Goal: Transaction & Acquisition: Purchase product/service

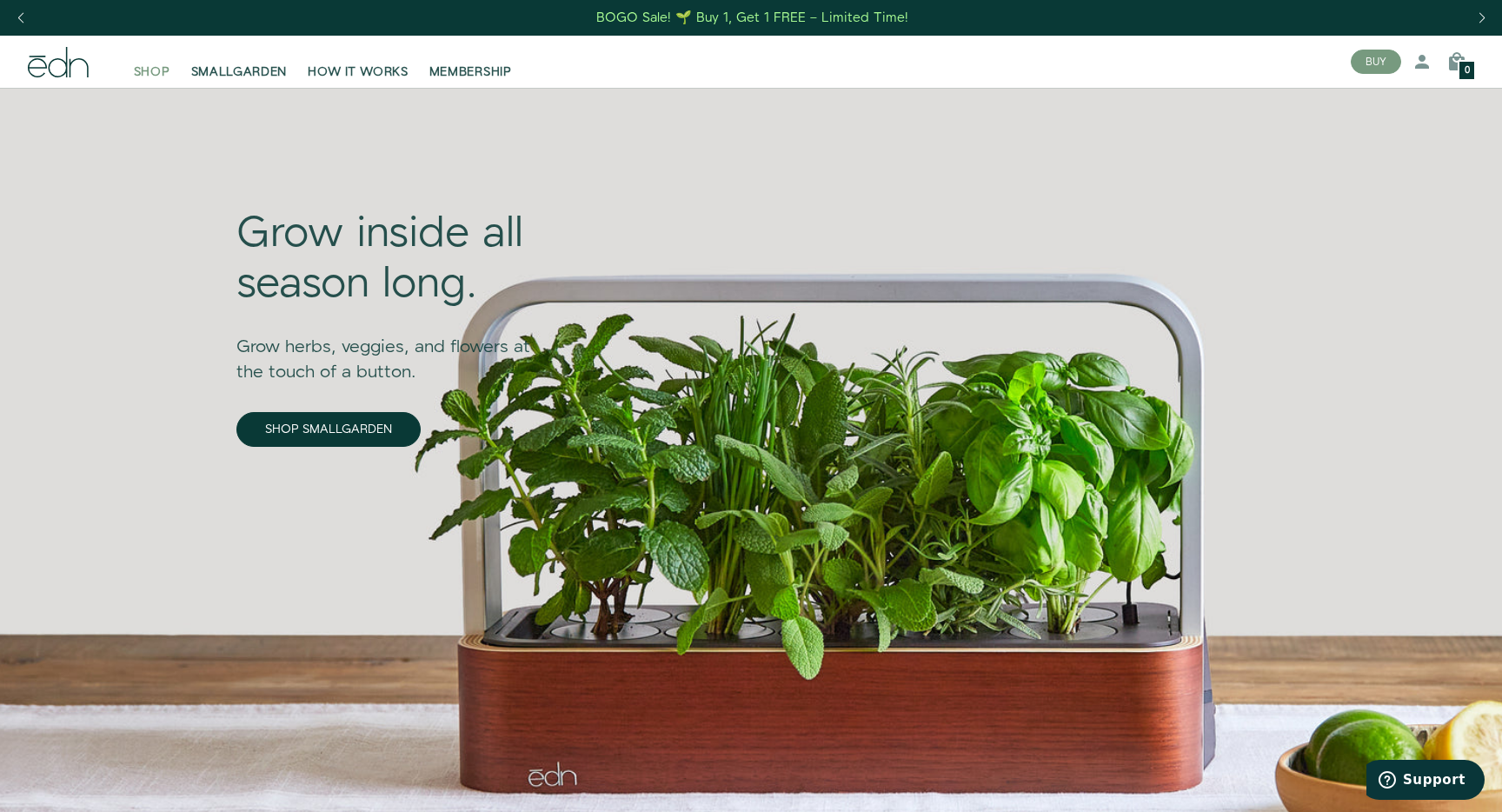
click at [153, 64] on span "SHOP" at bounding box center [152, 73] width 37 height 17
click at [158, 77] on span "SHOP" at bounding box center [152, 73] width 37 height 17
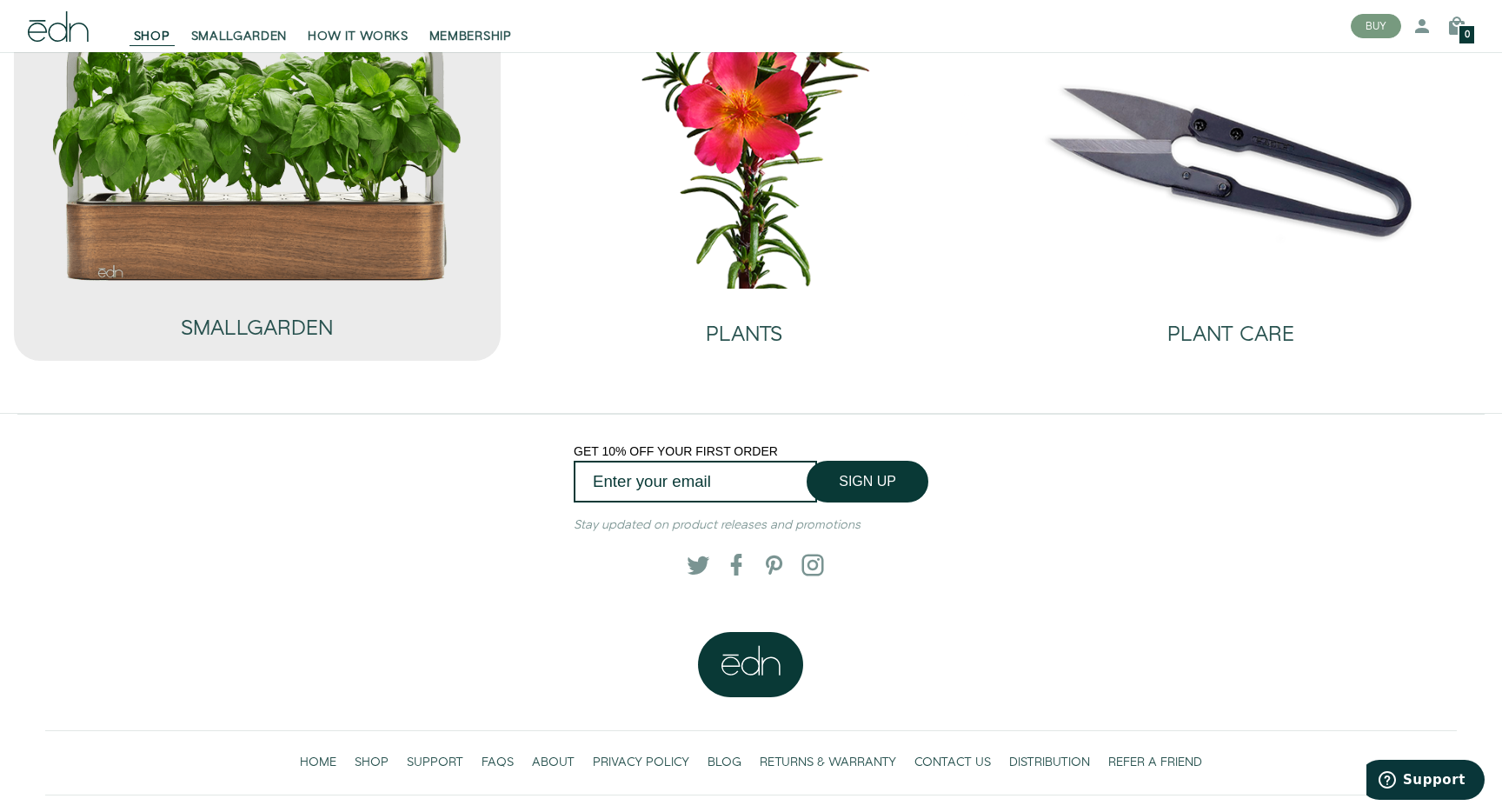
scroll to position [202, 0]
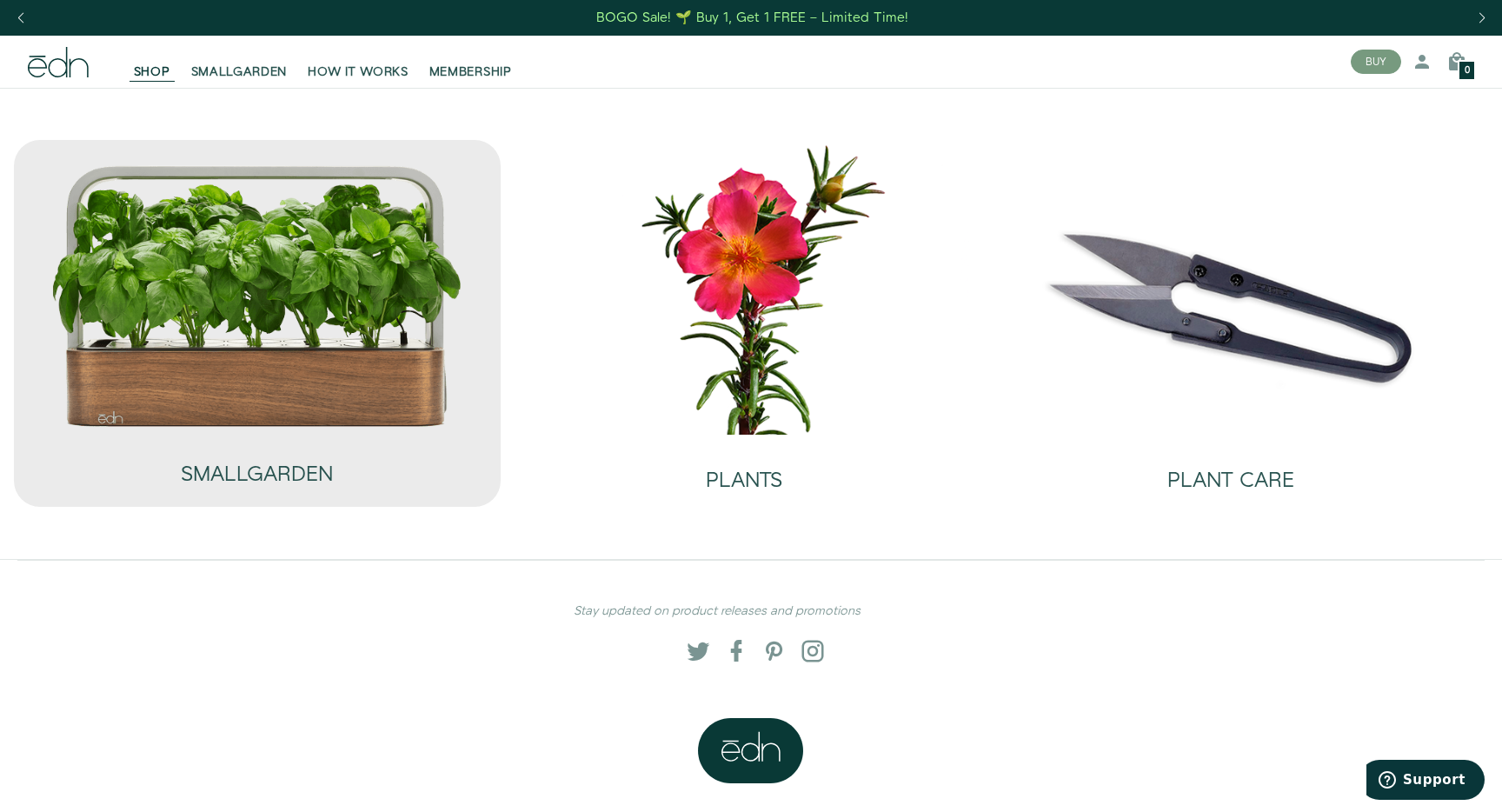
click at [248, 279] on img at bounding box center [256, 296] width 413 height 265
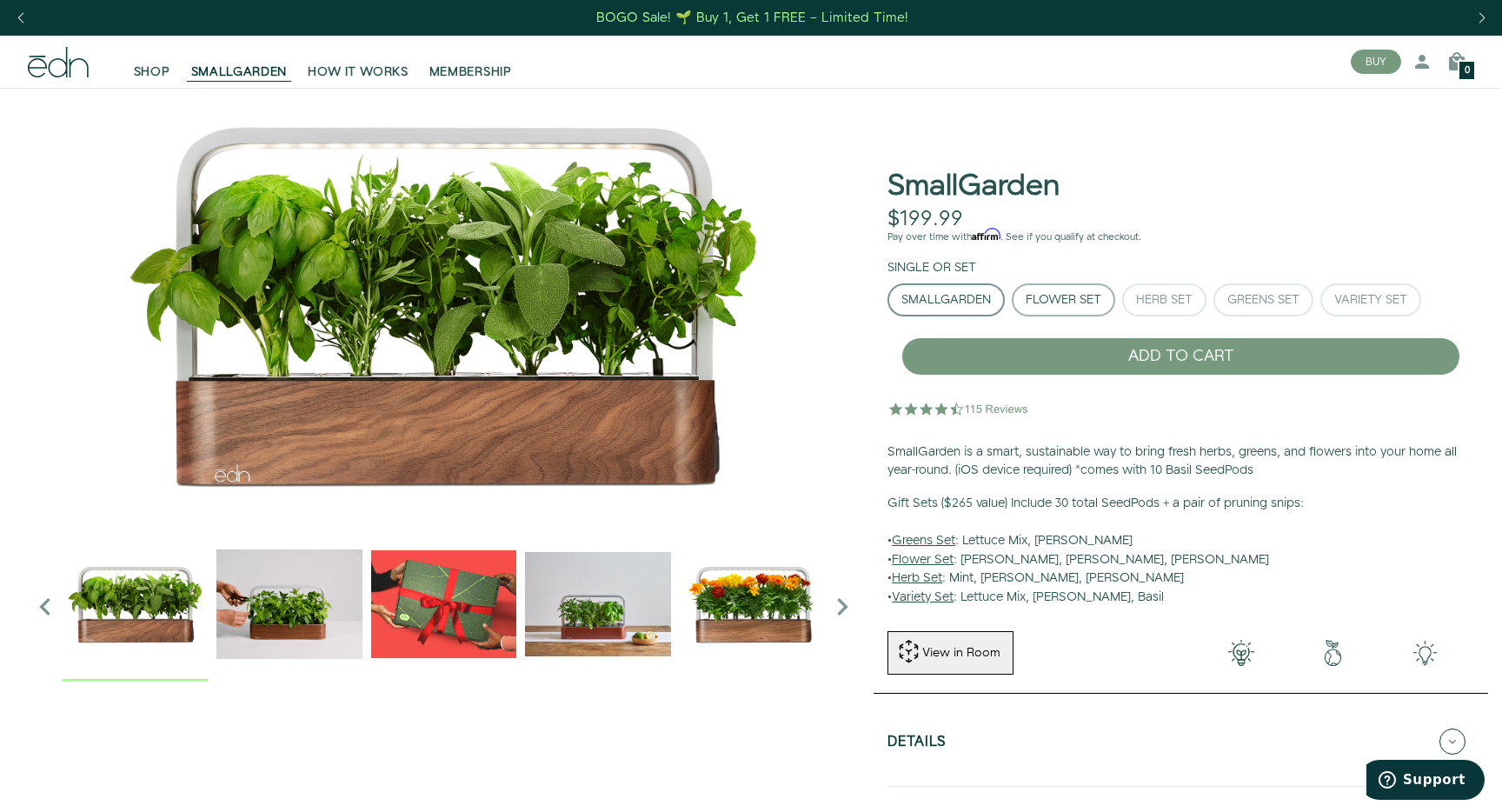
click at [1055, 298] on div "Flower Set" at bounding box center [1064, 300] width 75 height 13
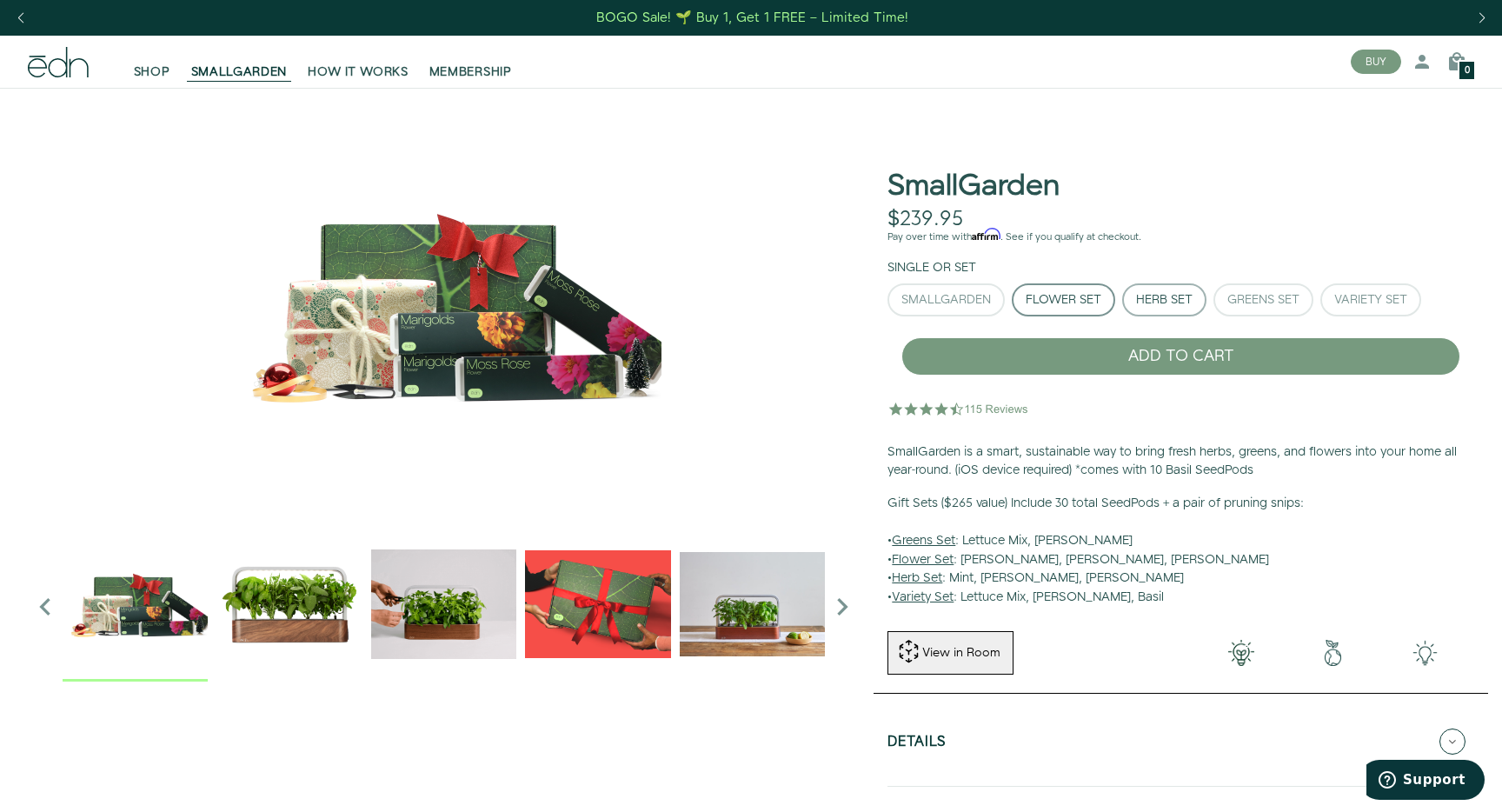
click at [1151, 294] on div "Herb Set" at bounding box center [1164, 300] width 56 height 13
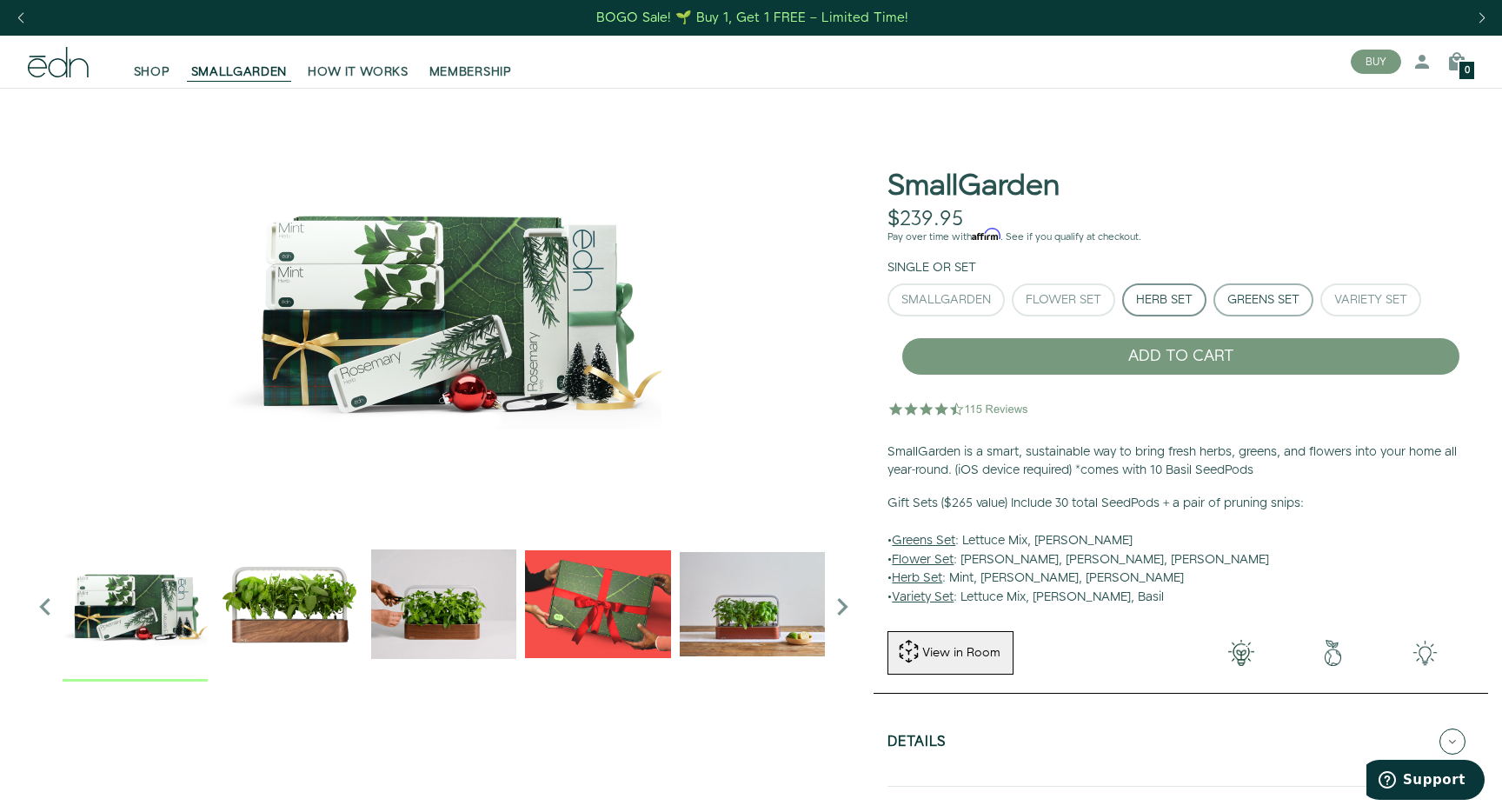
click at [1251, 298] on div "Greens Set" at bounding box center [1263, 300] width 73 height 13
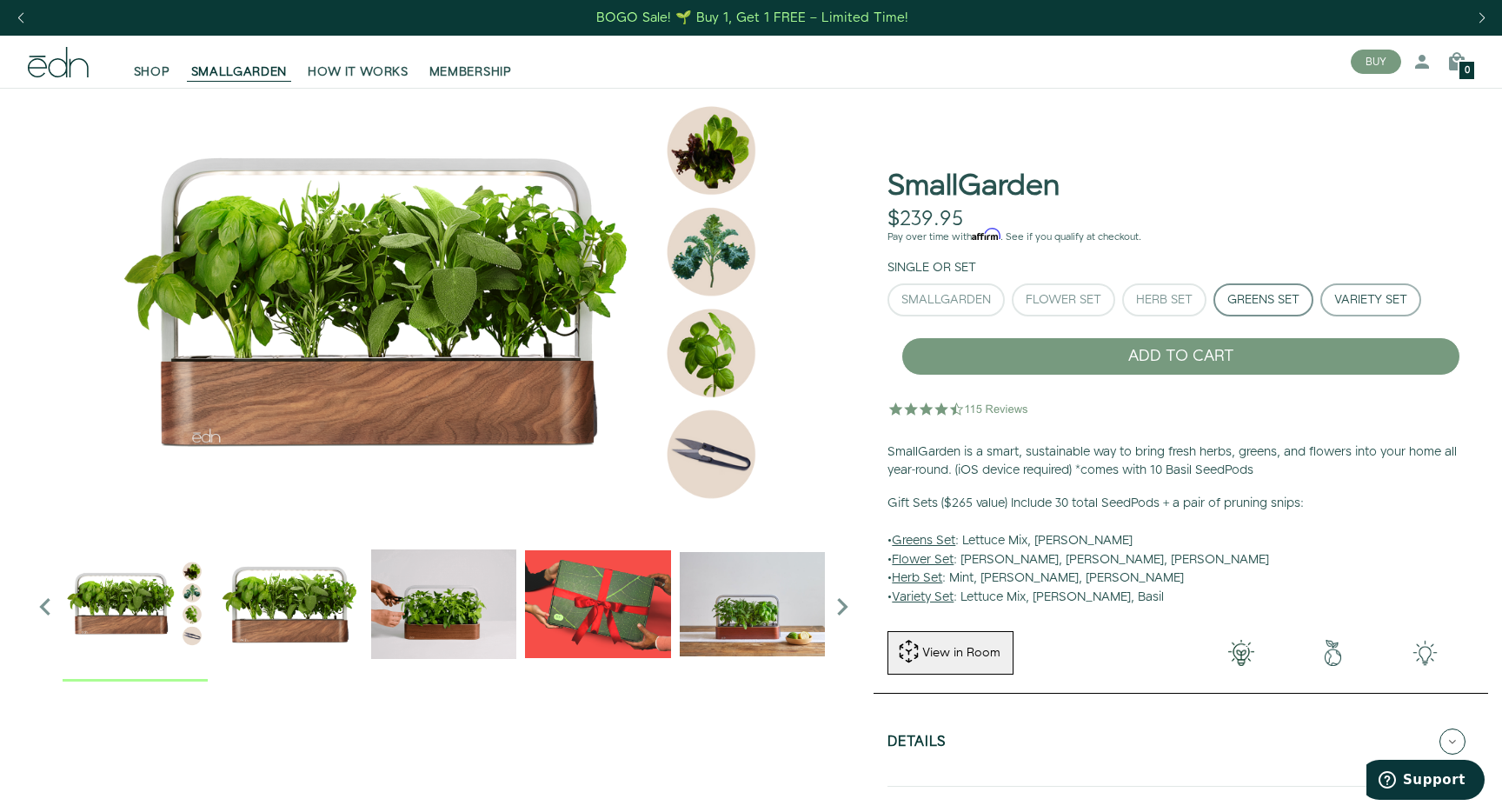
click at [1353, 294] on div "Variety Set" at bounding box center [1370, 300] width 73 height 13
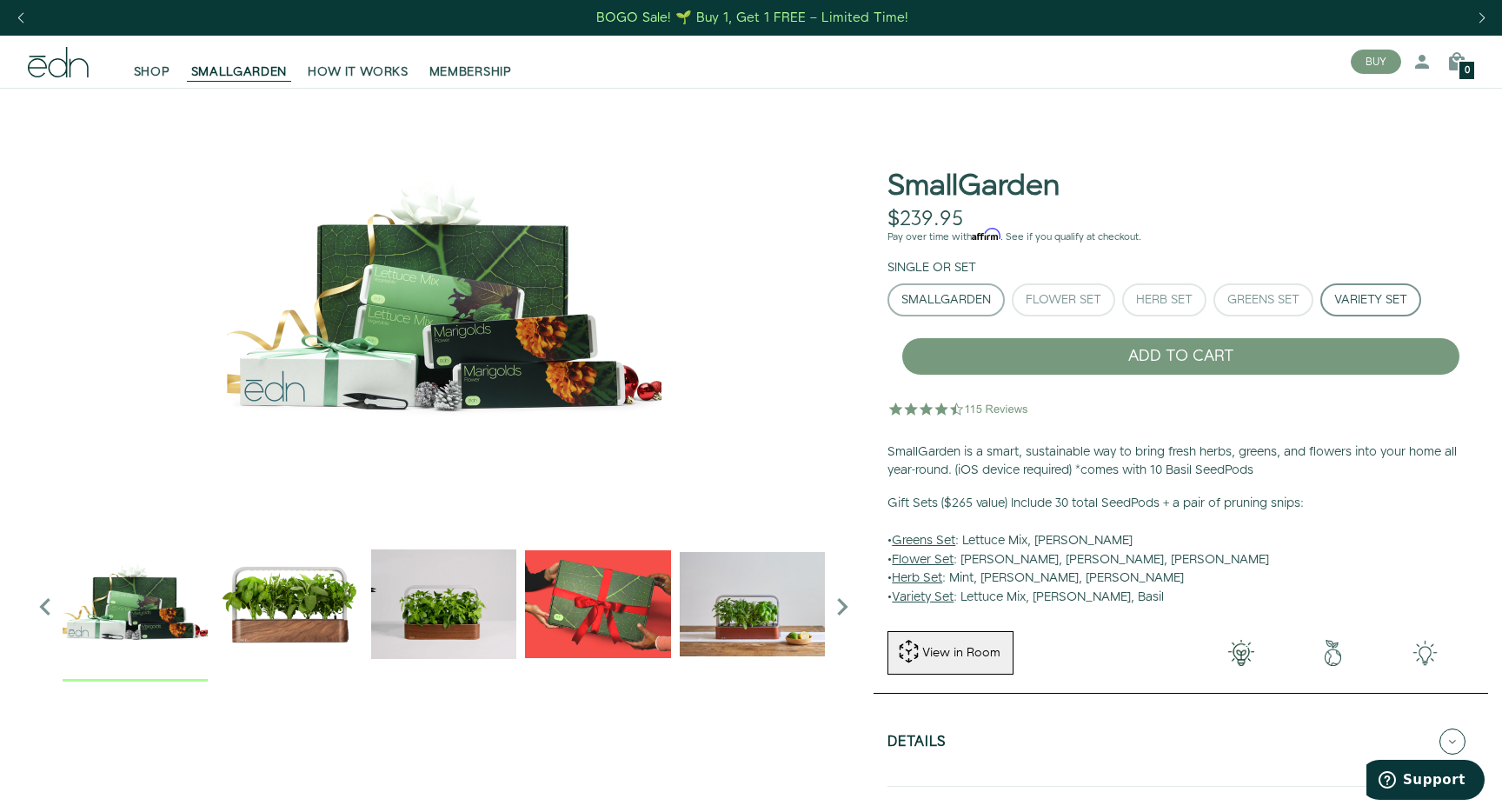
click at [971, 299] on div "SmallGarden" at bounding box center [946, 300] width 90 height 13
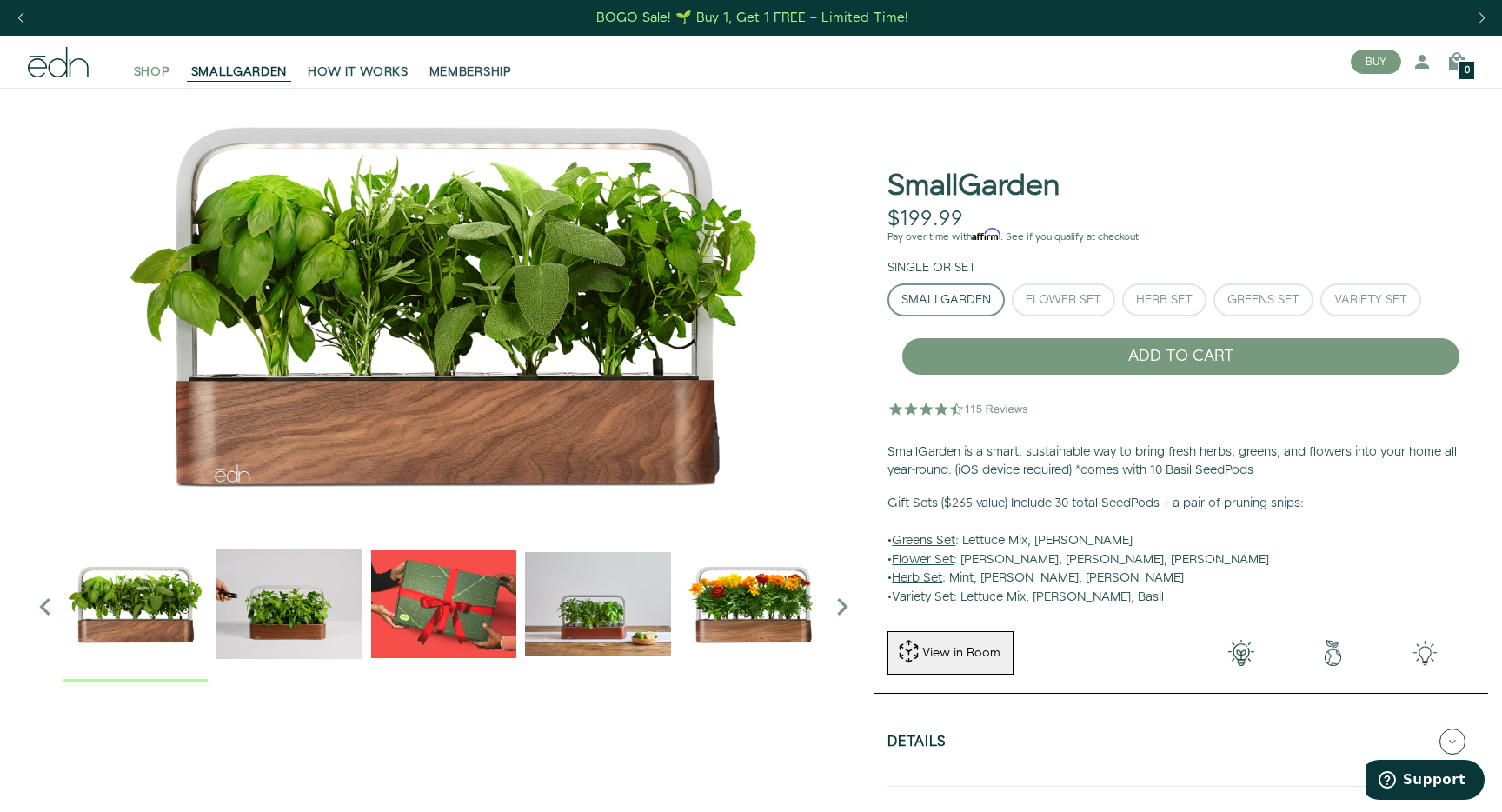
click at [149, 65] on span "SHOP" at bounding box center [152, 73] width 37 height 17
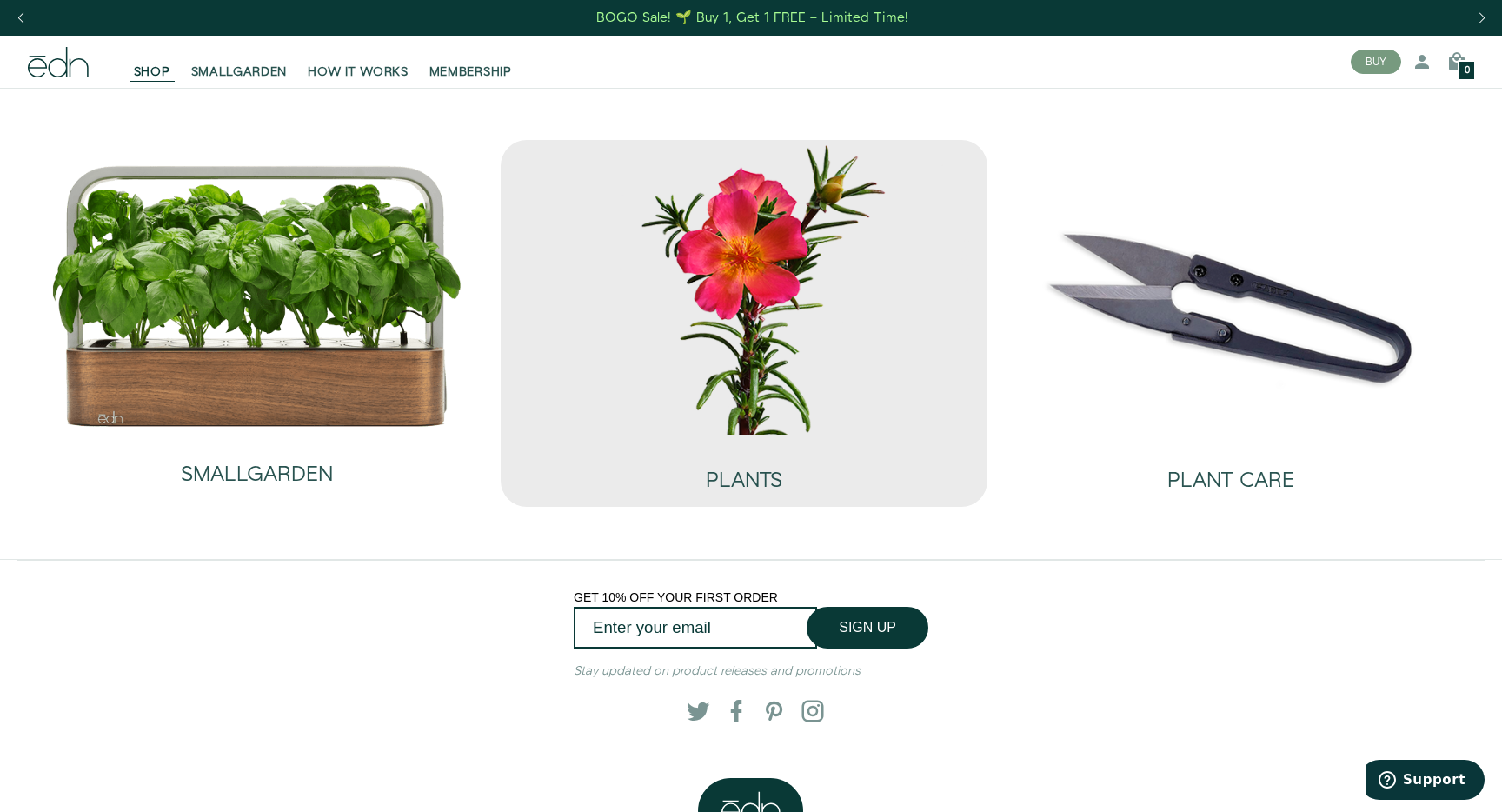
click at [770, 316] on img at bounding box center [744, 287] width 459 height 294
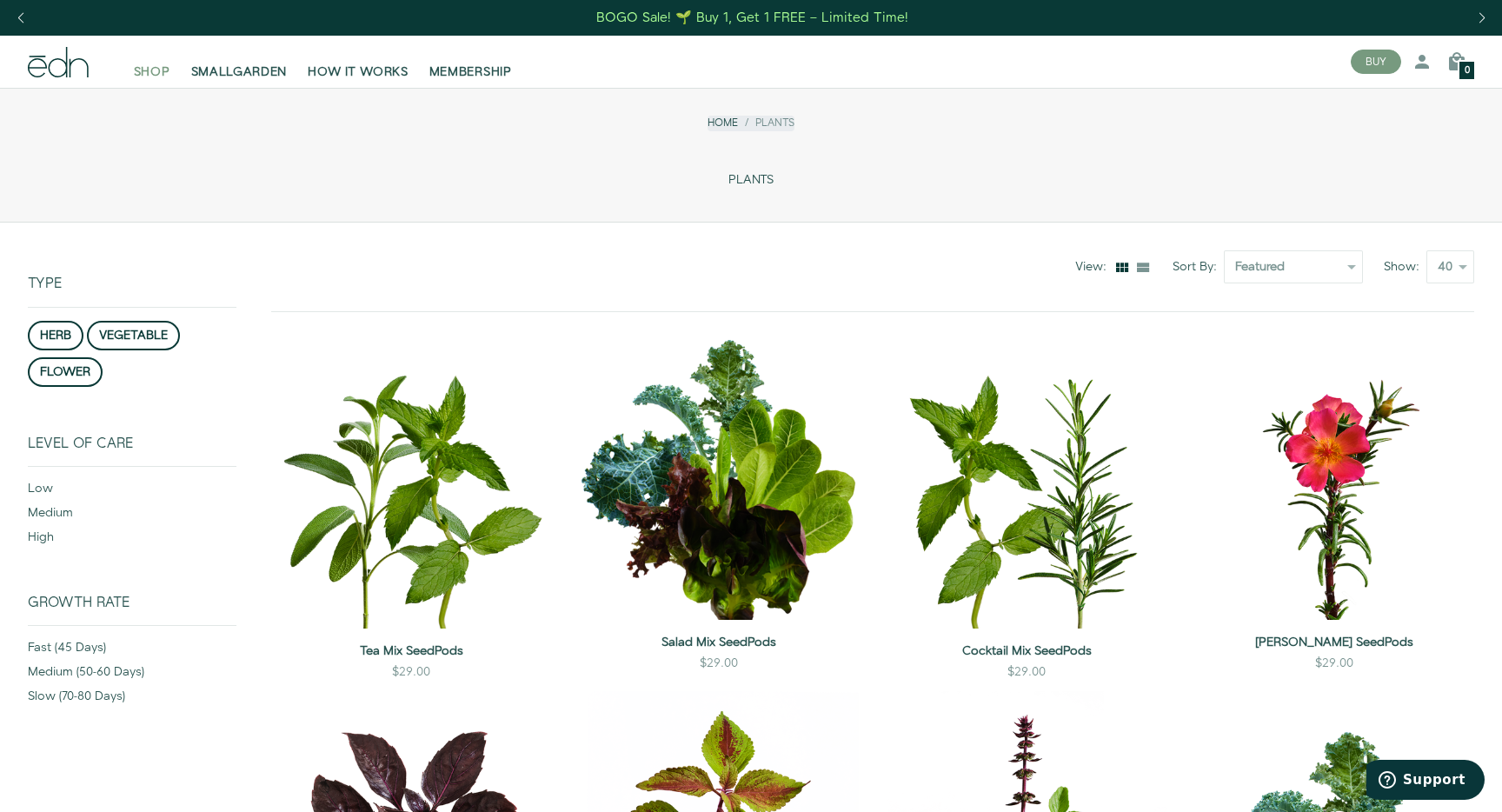
click at [149, 73] on span "SHOP" at bounding box center [152, 73] width 37 height 17
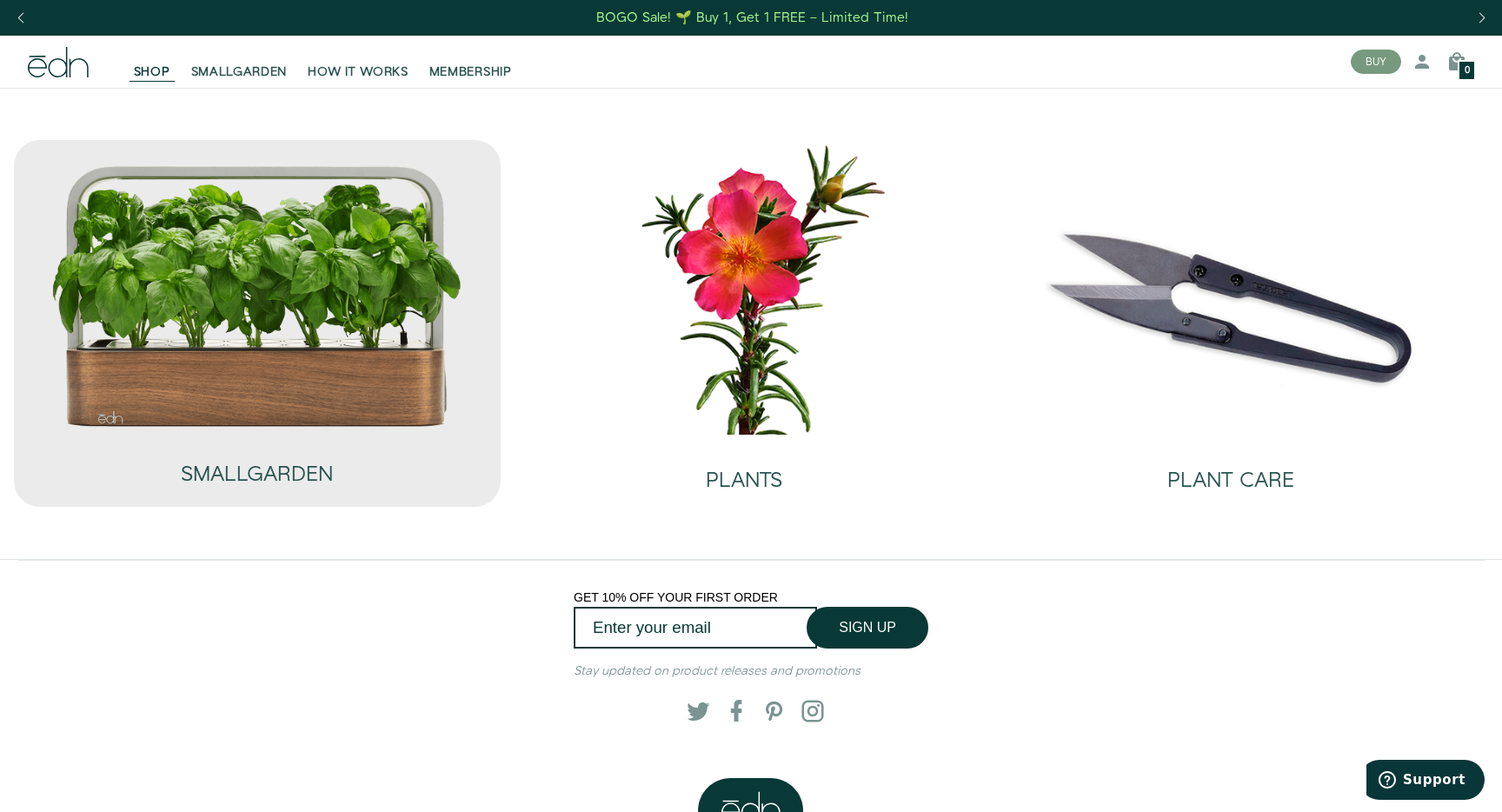
click at [162, 335] on img at bounding box center [256, 296] width 413 height 265
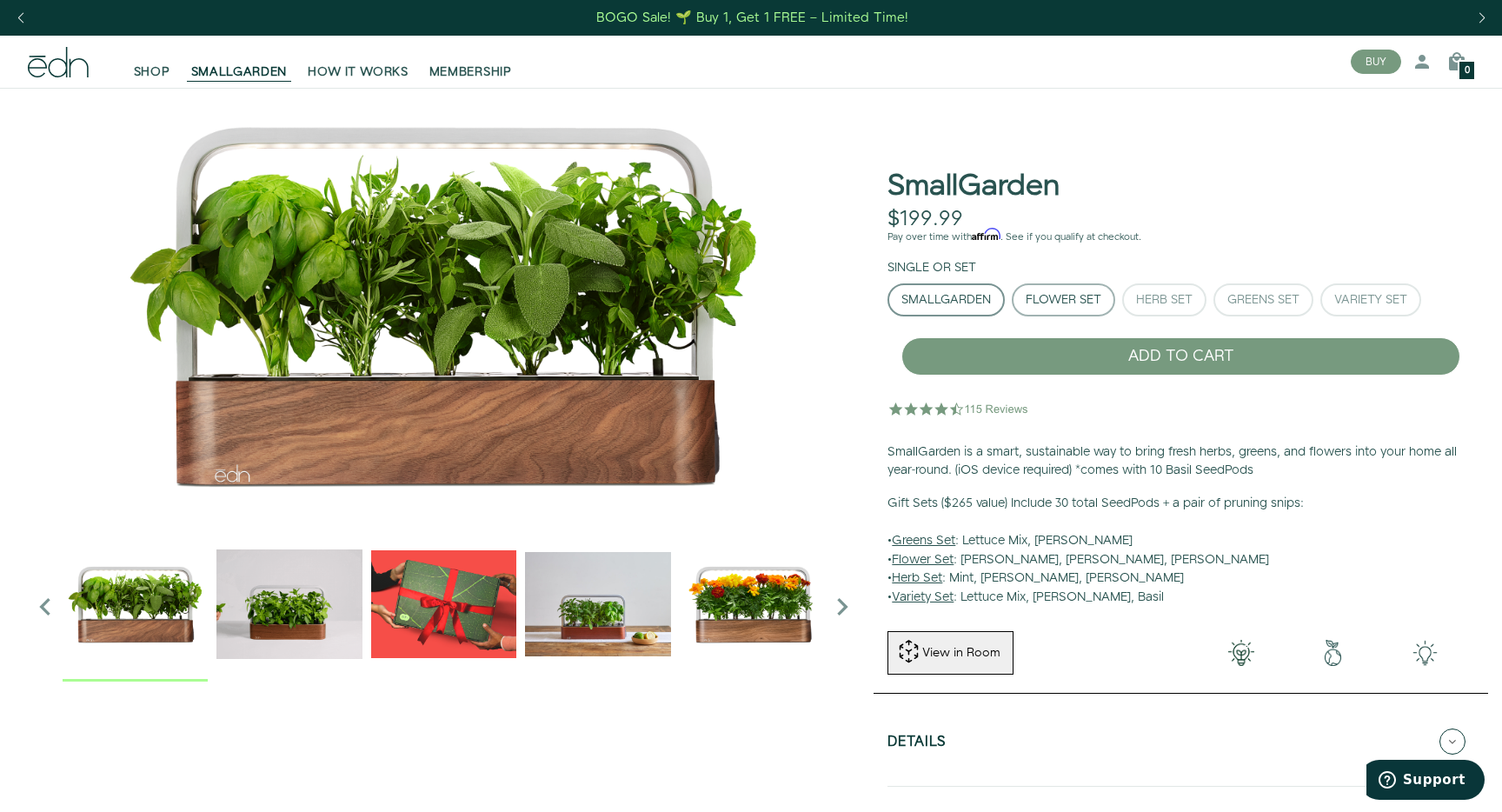
click at [1096, 287] on button "Flower Set" at bounding box center [1064, 300] width 104 height 33
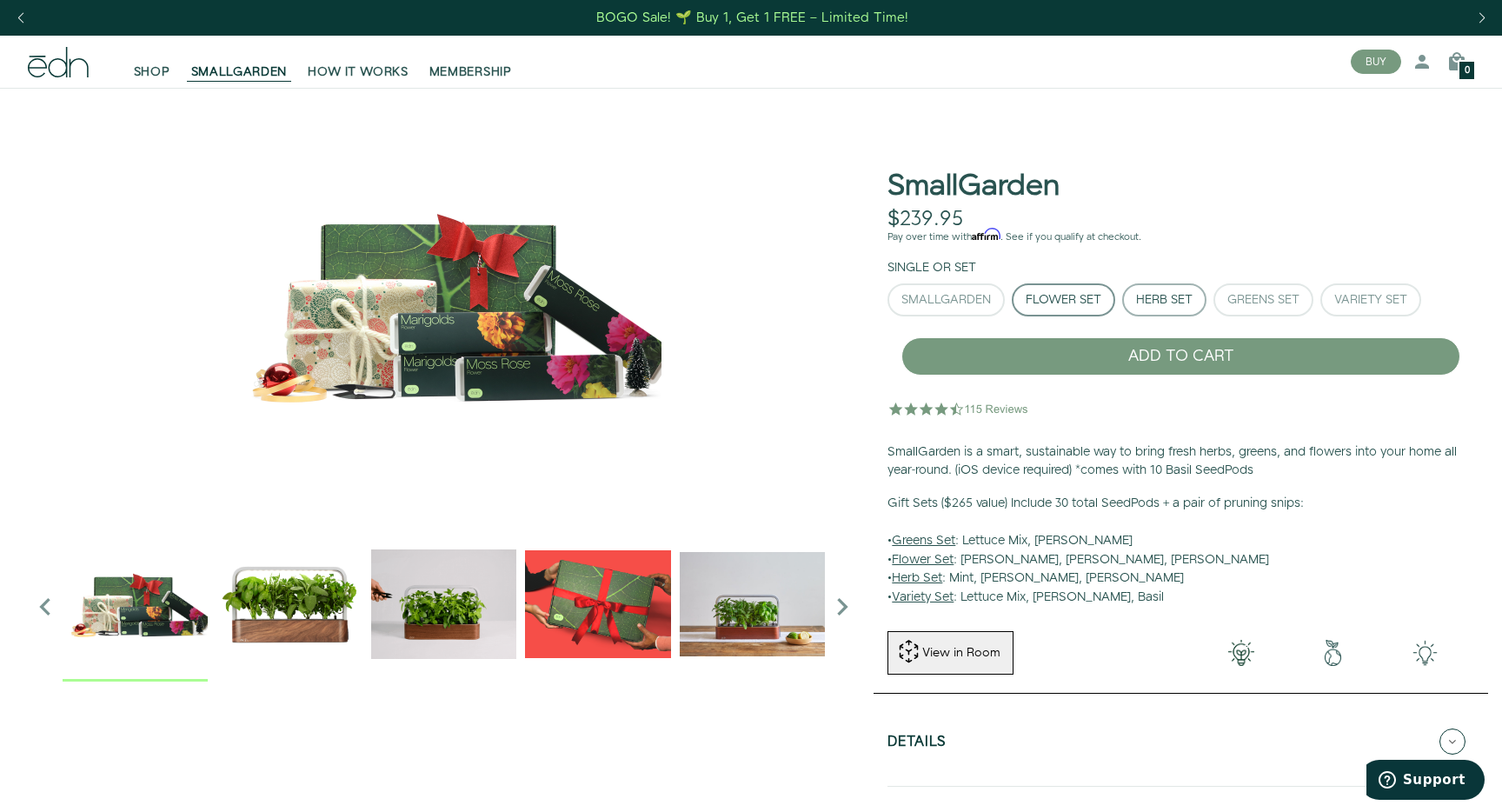
click at [1165, 294] on div "Herb Set" at bounding box center [1164, 300] width 56 height 13
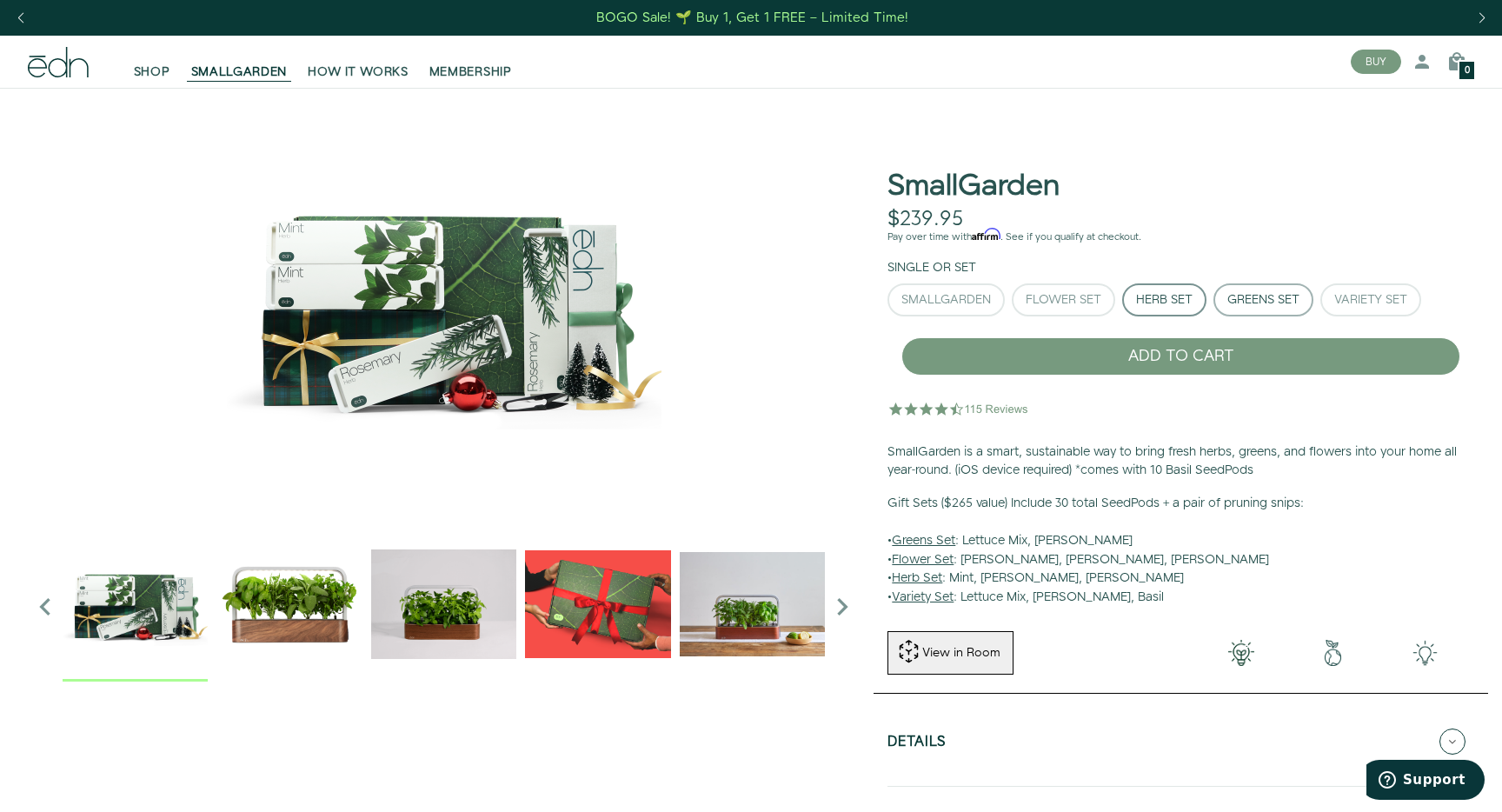
click at [1246, 296] on div "Greens Set" at bounding box center [1263, 300] width 73 height 13
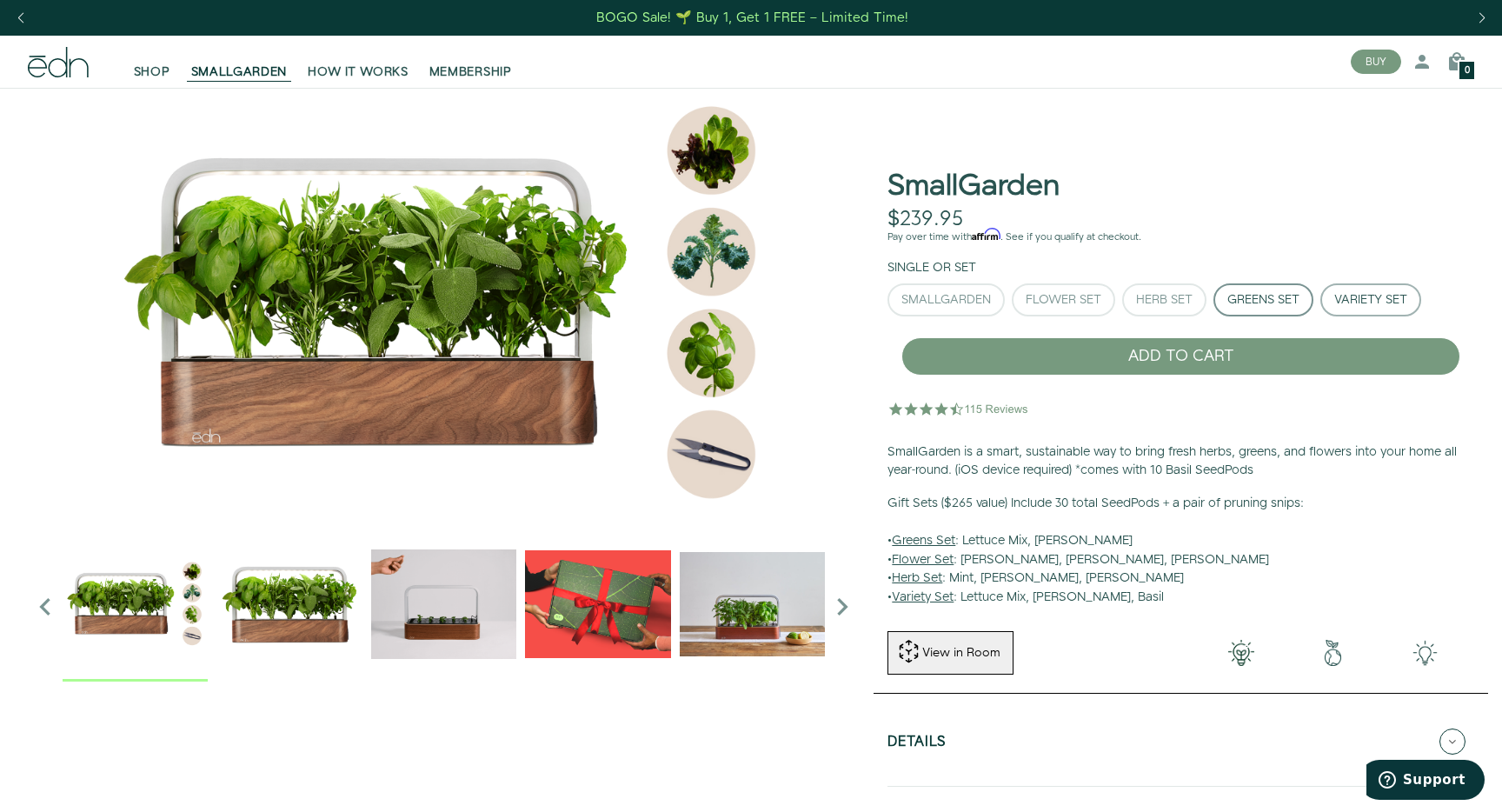
click at [1328, 289] on button "Variety Set" at bounding box center [1370, 300] width 101 height 33
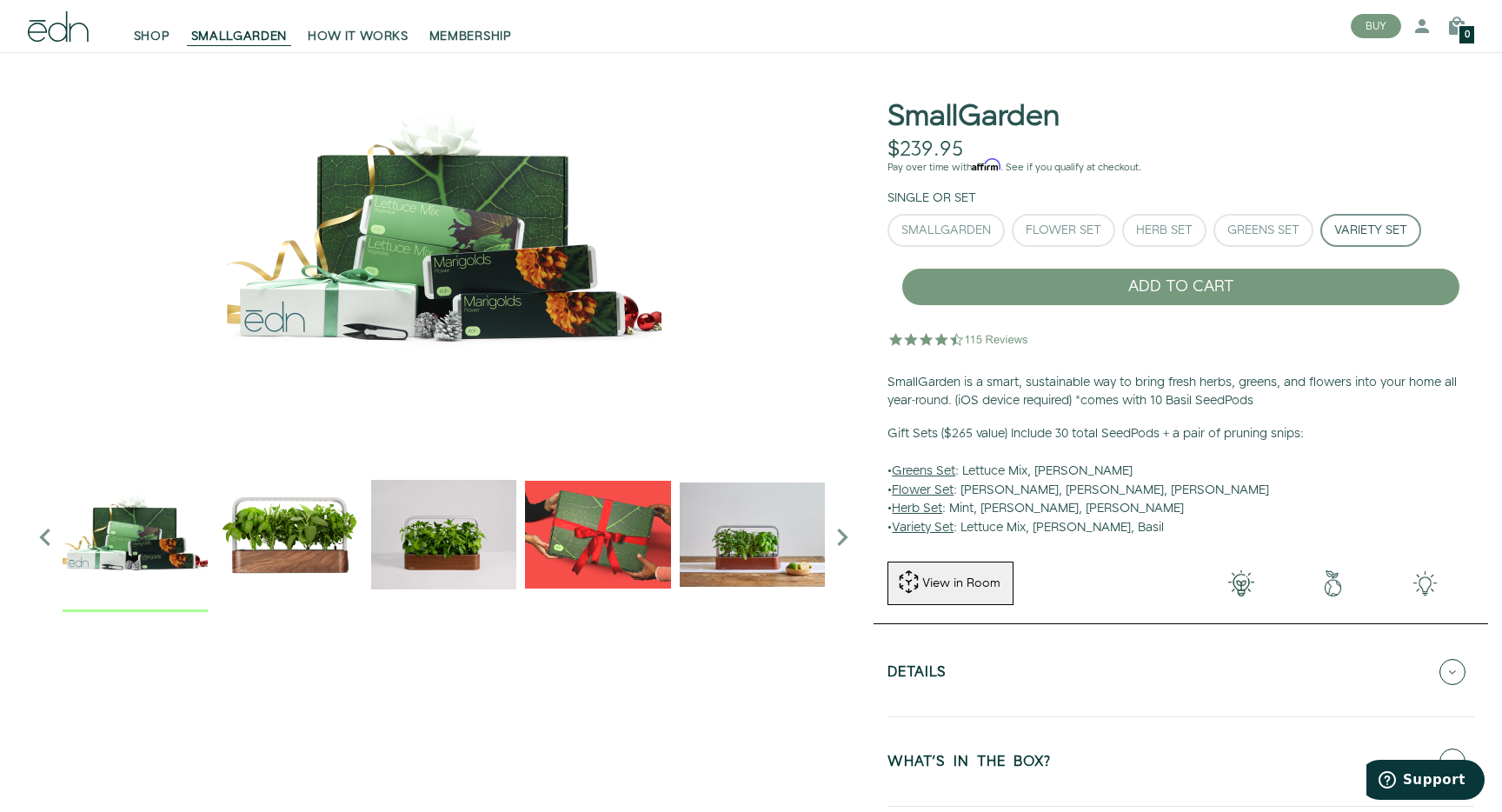
scroll to position [72, 0]
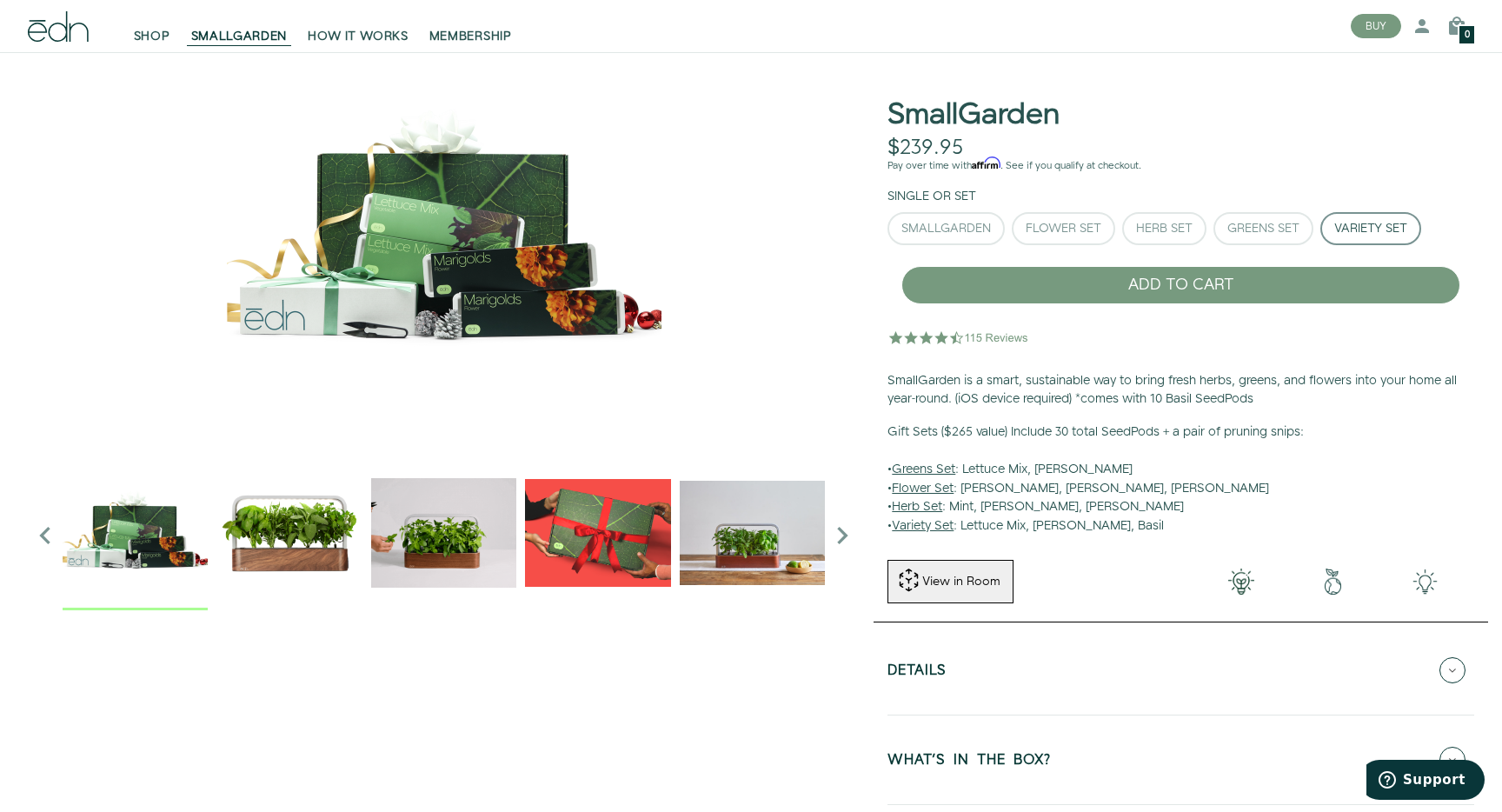
click at [977, 208] on div "Single or Set SmallGarden Flower Set Herb Set Greens Set" at bounding box center [1181, 220] width 586 height 64
click at [977, 216] on button "SmallGarden" at bounding box center [946, 228] width 117 height 33
